Goal: Entertainment & Leisure: Consume media (video, audio)

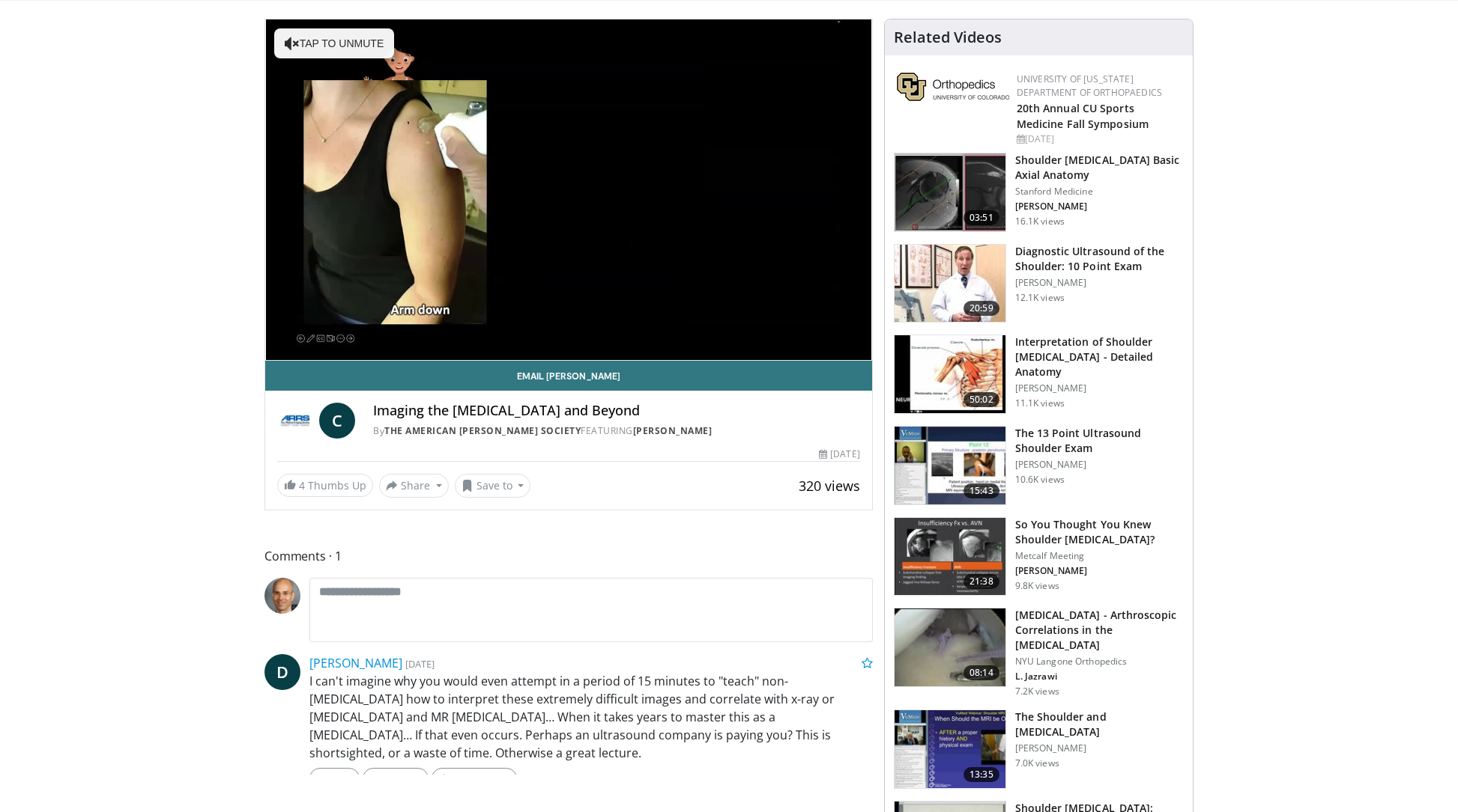
scroll to position [69, 0]
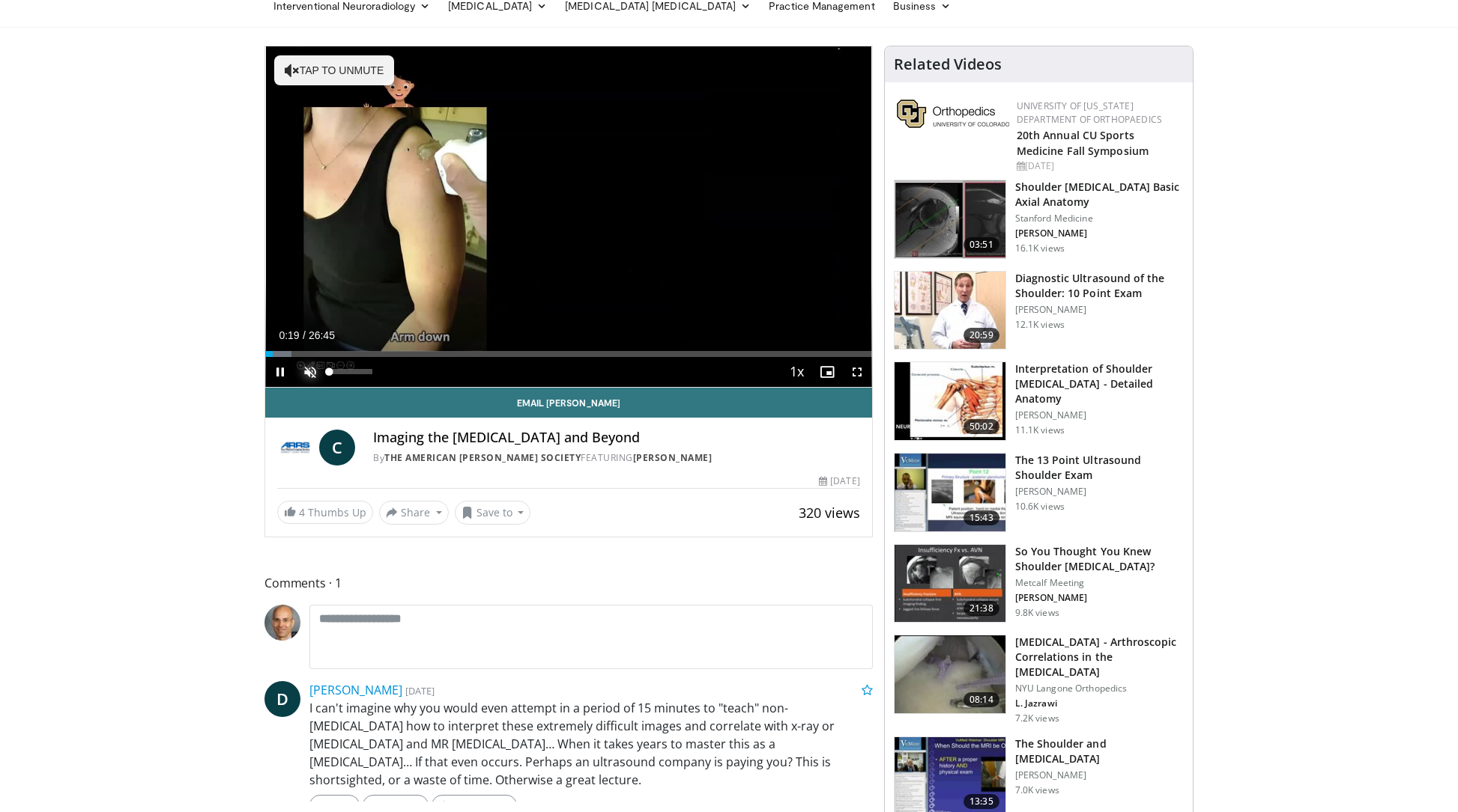
click at [315, 368] on span "Video Player" at bounding box center [309, 372] width 30 height 30
drag, startPoint x: 280, startPoint y: 354, endPoint x: 411, endPoint y: 358, distance: 131.1
click at [411, 358] on video-js "**********" at bounding box center [569, 217] width 607 height 341
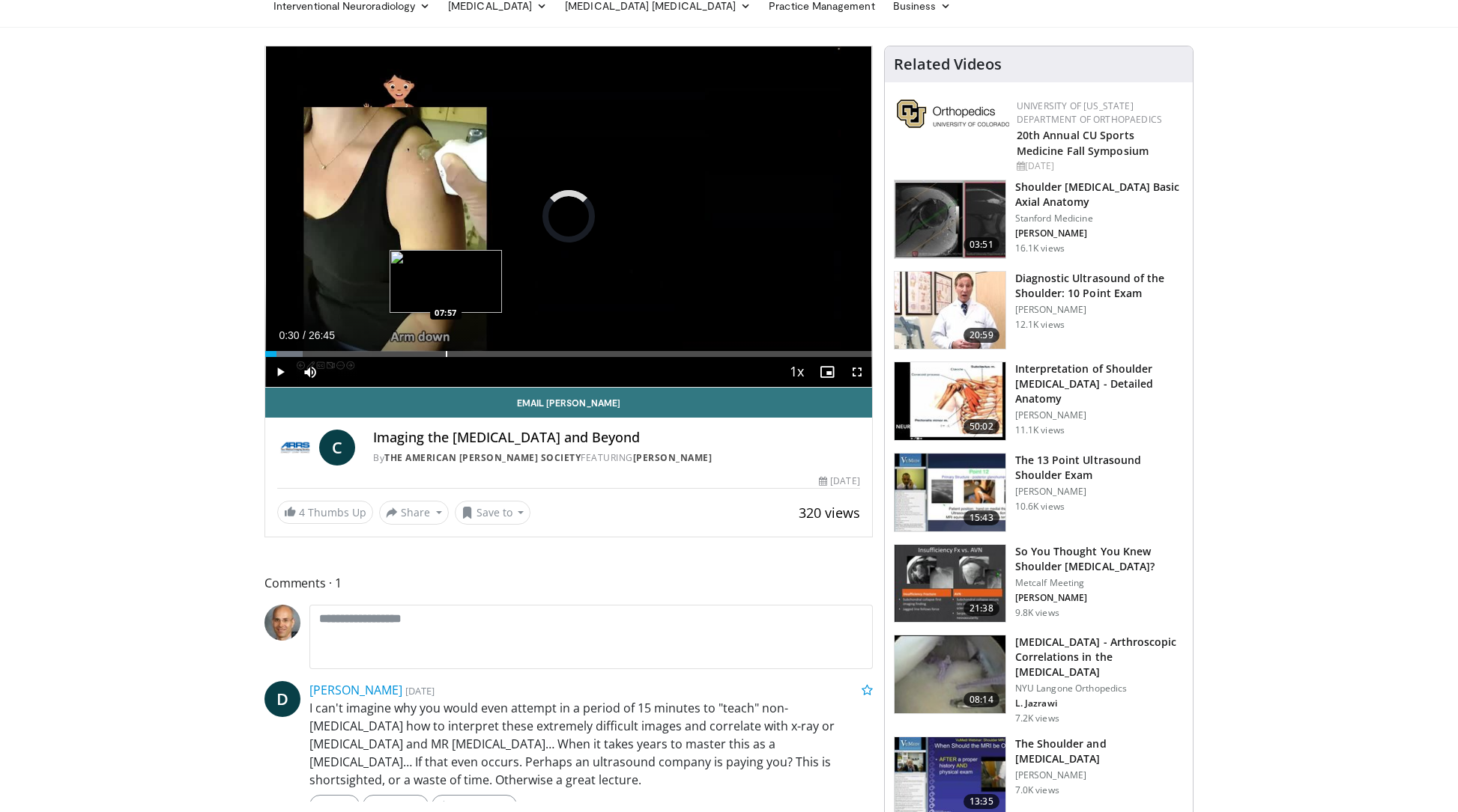
click at [445, 354] on div "Progress Bar" at bounding box center [446, 354] width 2 height 6
drag, startPoint x: 452, startPoint y: 354, endPoint x: 601, endPoint y: 355, distance: 149.0
click at [601, 355] on div "Loaded : 0.00% 14:53 14:55" at bounding box center [569, 354] width 607 height 6
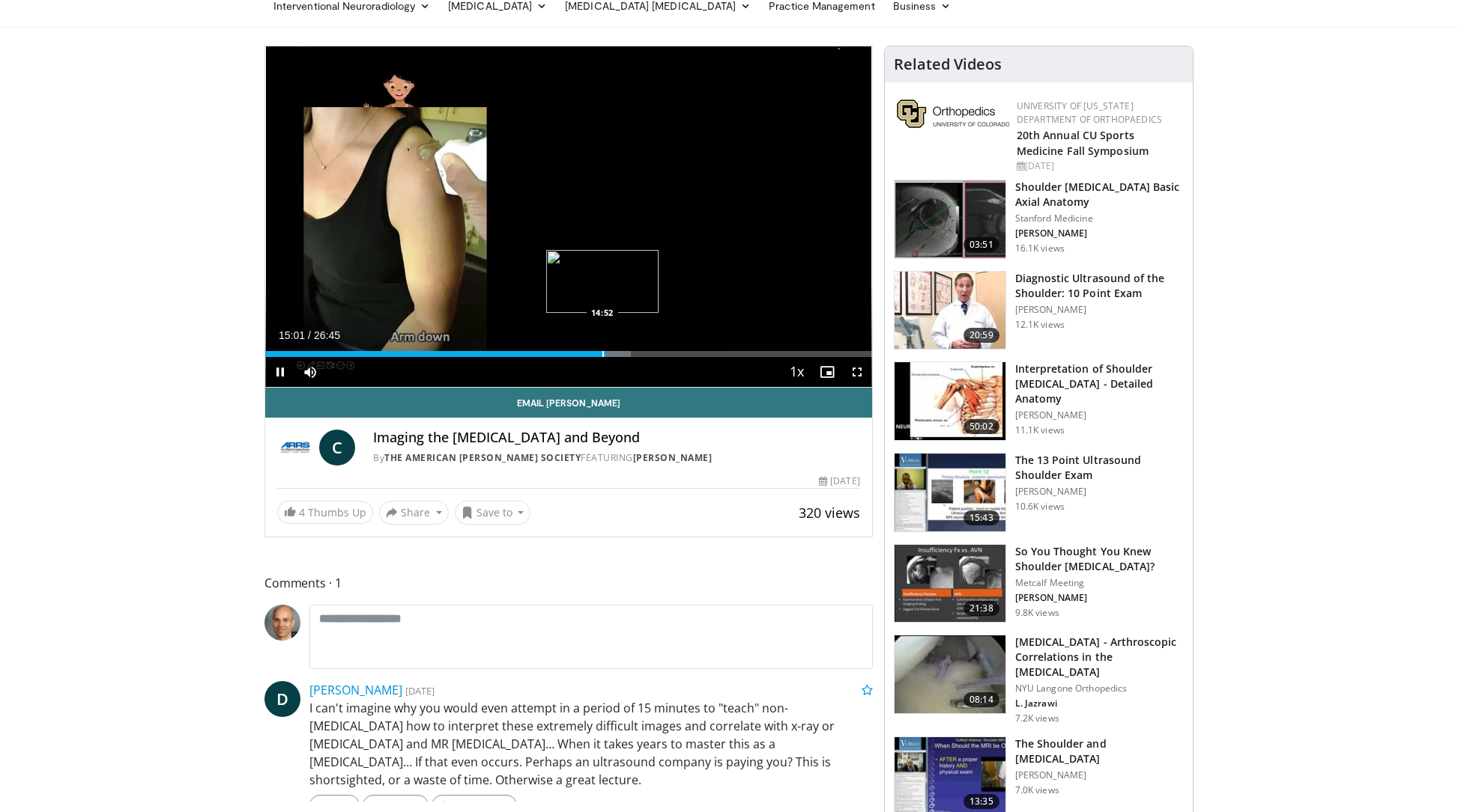
drag, startPoint x: 603, startPoint y: 360, endPoint x: 621, endPoint y: 355, distance: 18.7
drag, startPoint x: 621, startPoint y: 357, endPoint x: 728, endPoint y: 352, distance: 107.1
click at [728, 357] on div "Current Time 15:04 / Duration 26:45 Pause Skip Backward Skip Forward Mute 100% …" at bounding box center [569, 372] width 607 height 30
drag, startPoint x: 616, startPoint y: 355, endPoint x: 751, endPoint y: 351, distance: 135.1
click at [751, 351] on div "Loaded : 80.34% 21:26 21:26" at bounding box center [569, 350] width 607 height 14
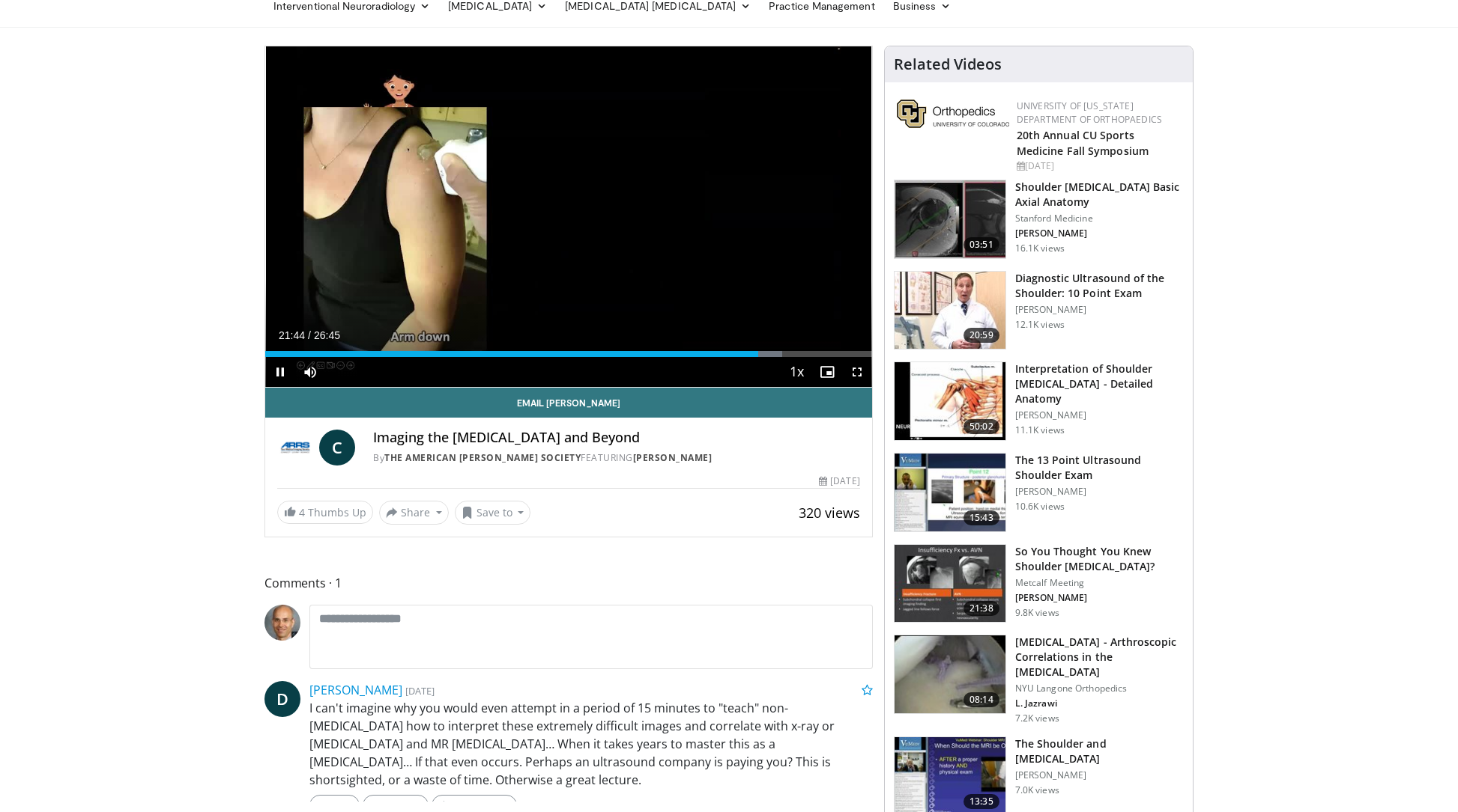
drag, startPoint x: 781, startPoint y: 355, endPoint x: 824, endPoint y: 353, distance: 43.0
click at [824, 354] on video-js "**********" at bounding box center [569, 217] width 607 height 341
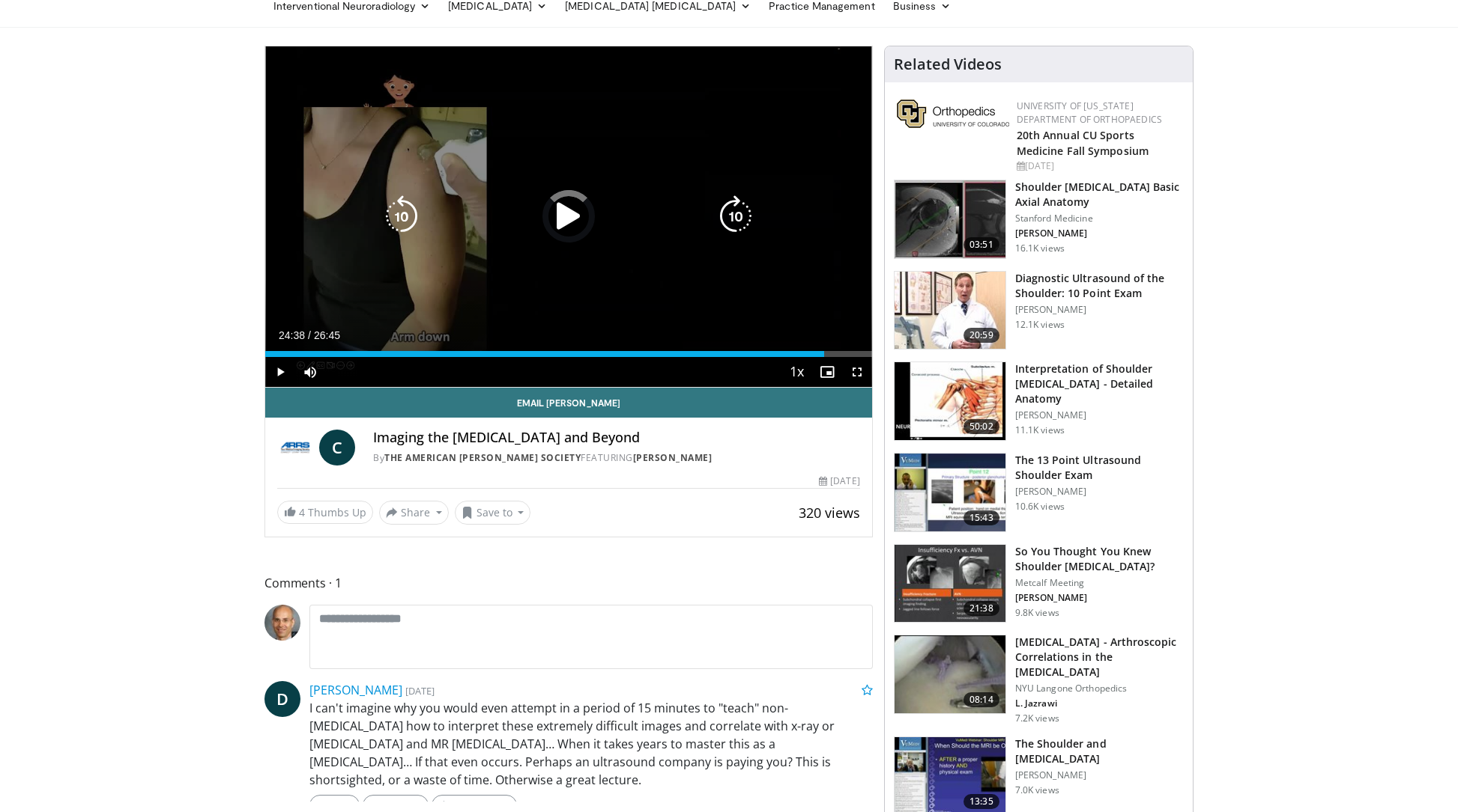
click at [824, 353] on div "Loaded : 85.19% 24:38 24:40" at bounding box center [569, 354] width 607 height 6
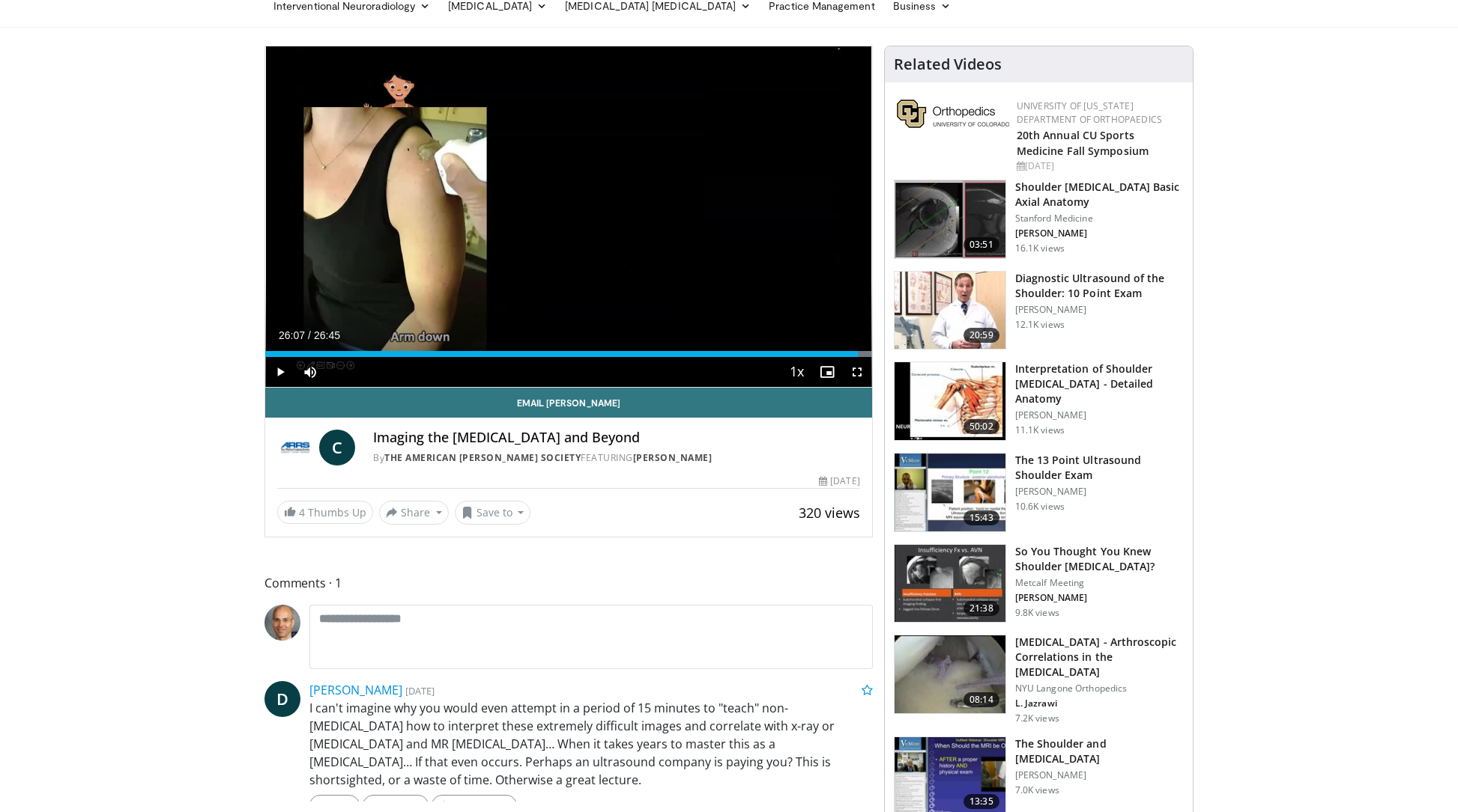
drag, startPoint x: 828, startPoint y: 354, endPoint x: 857, endPoint y: 354, distance: 29.0
click at [857, 354] on div "Loaded : 100.00% 26:07 26:07" at bounding box center [569, 354] width 607 height 6
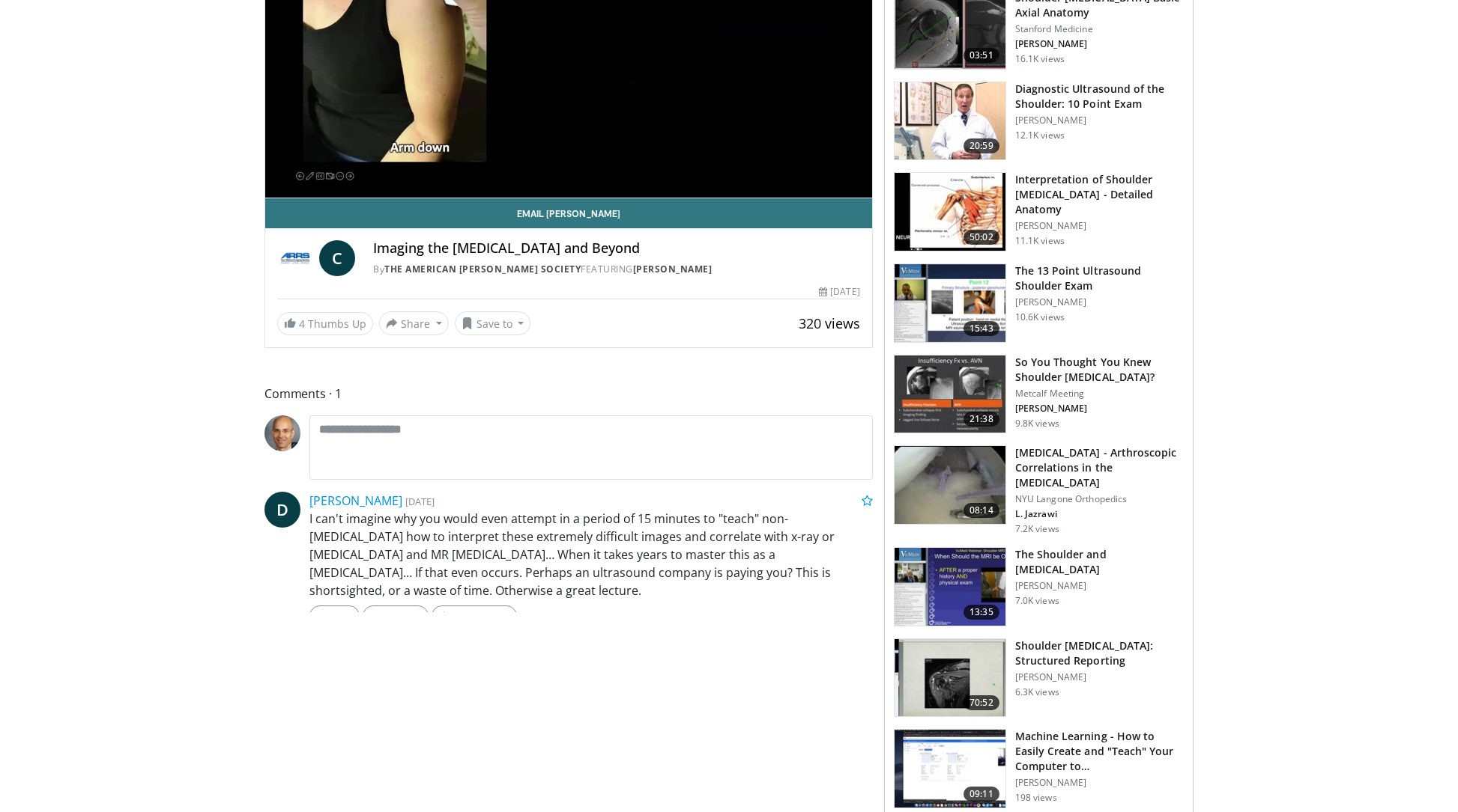
scroll to position [0, 0]
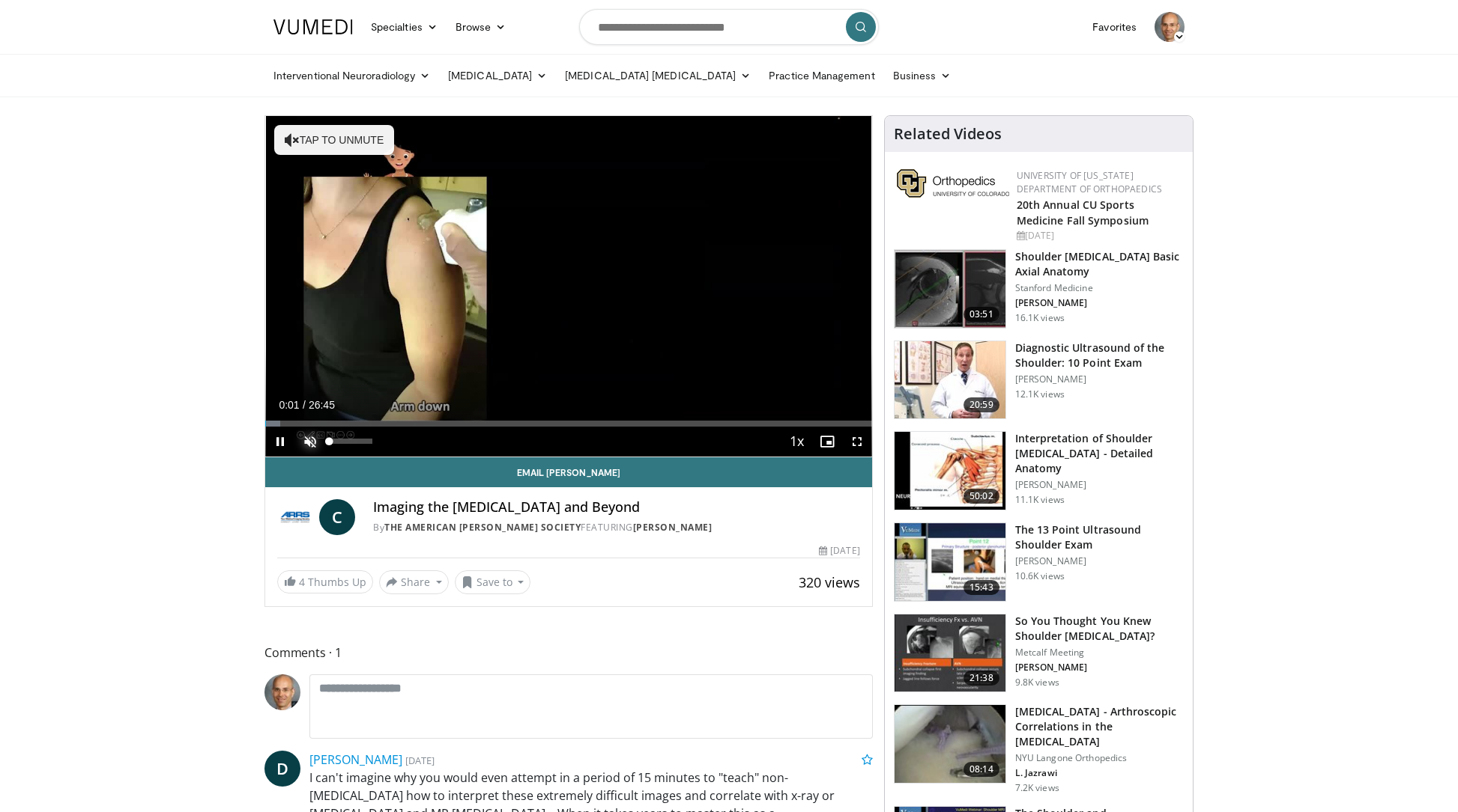
click at [308, 443] on span "Video Player" at bounding box center [309, 441] width 30 height 30
drag, startPoint x: 287, startPoint y: 421, endPoint x: 267, endPoint y: 421, distance: 20.0
click at [267, 421] on div "Loaded : 1.24% 00:05 00:05" at bounding box center [569, 424] width 607 height 6
drag, startPoint x: 274, startPoint y: 423, endPoint x: 345, endPoint y: 423, distance: 71.0
click at [345, 423] on div "Progress Bar" at bounding box center [346, 424] width 2 height 6
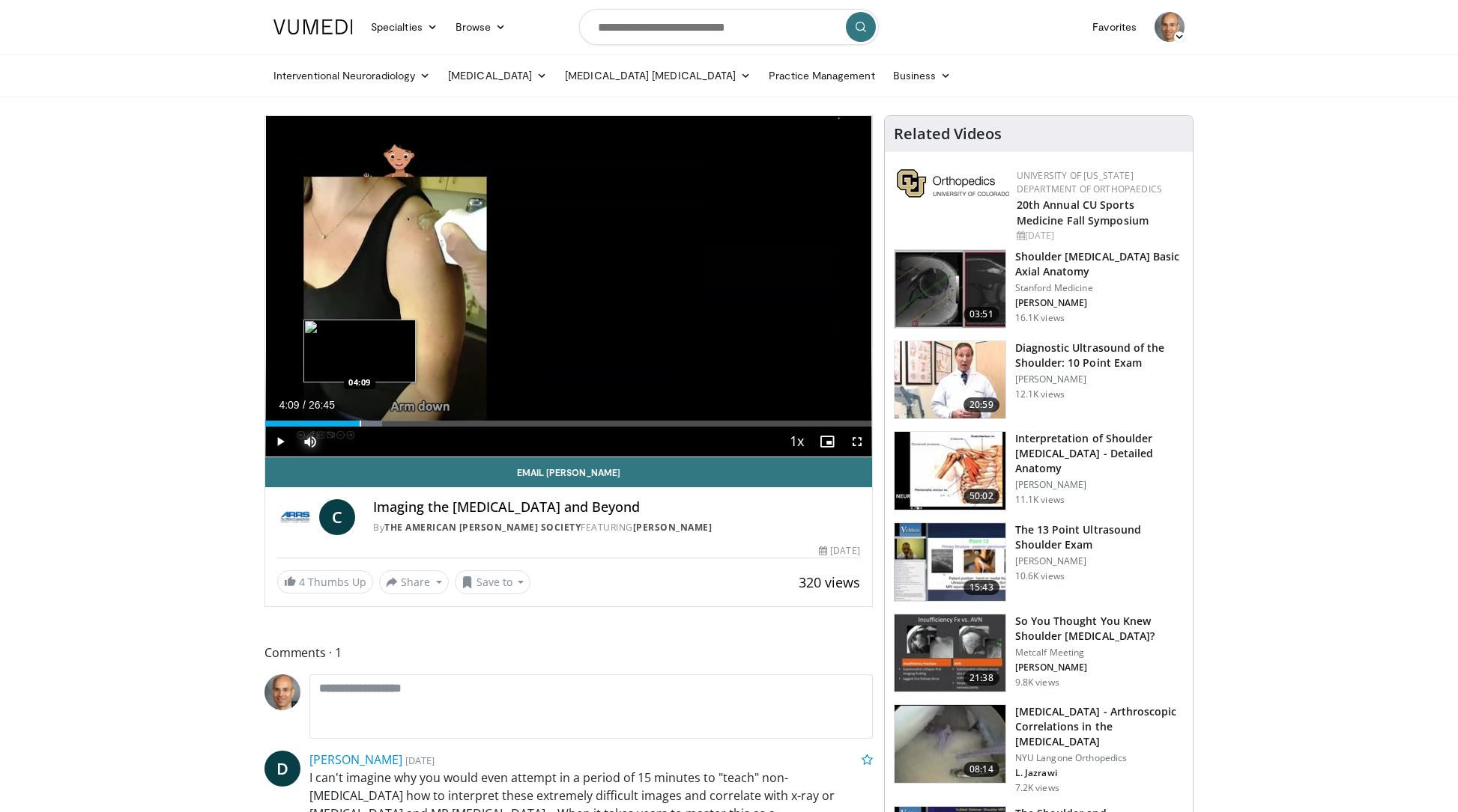
drag, startPoint x: 345, startPoint y: 423, endPoint x: 359, endPoint y: 423, distance: 14.0
click at [359, 423] on div "Progress Bar" at bounding box center [360, 424] width 2 height 6
